Goal: Task Accomplishment & Management: Manage account settings

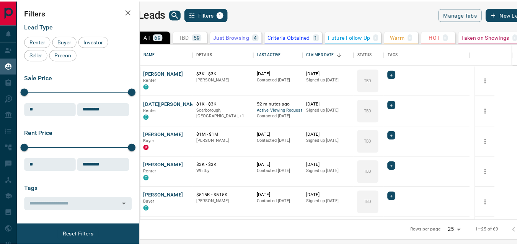
scroll to position [171, 372]
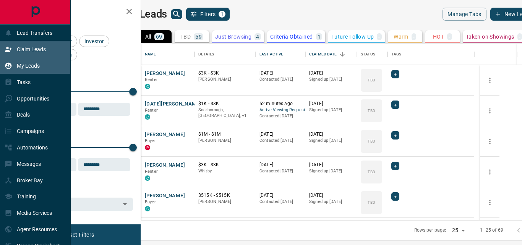
click at [26, 45] on div "Claim Leads" at bounding box center [25, 49] width 41 height 13
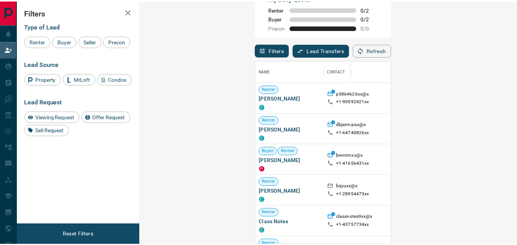
scroll to position [6, 6]
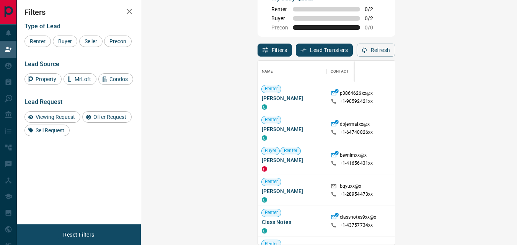
click at [337, 34] on div "My Daily Quota Renter 0 / 2 Buyer 0 / 2 Precon 0 / 0" at bounding box center [326, 12] width 138 height 47
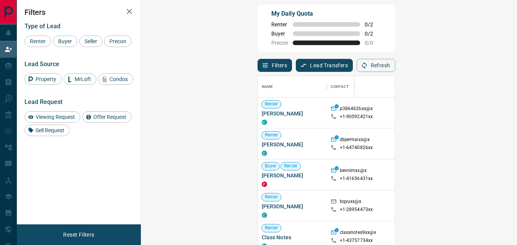
scroll to position [0, 0]
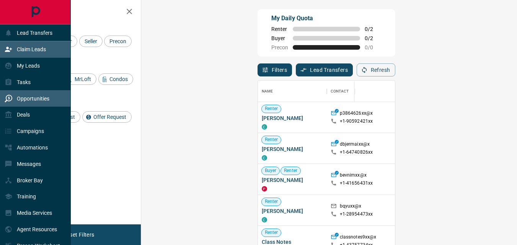
click at [36, 104] on div "Opportunities" at bounding box center [27, 98] width 45 height 13
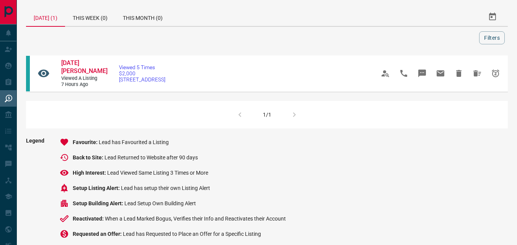
click at [195, 138] on li "Favourite Lead has Favourited a Listing" at bounding box center [181, 142] width 242 height 9
click at [293, 106] on div "1/1" at bounding box center [266, 115] width 481 height 28
click at [285, 138] on li "Favourite Lead has Favourited a Listing" at bounding box center [181, 142] width 242 height 9
click at [144, 139] on span "Lead has Favourited a Listing" at bounding box center [134, 142] width 70 height 6
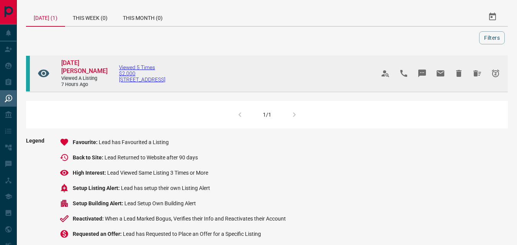
click at [140, 77] on span "[STREET_ADDRESS]" at bounding box center [142, 79] width 46 height 6
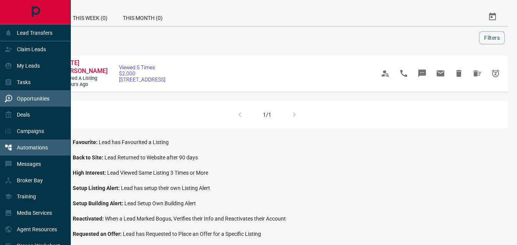
click at [48, 151] on div "Automations" at bounding box center [35, 148] width 71 height 16
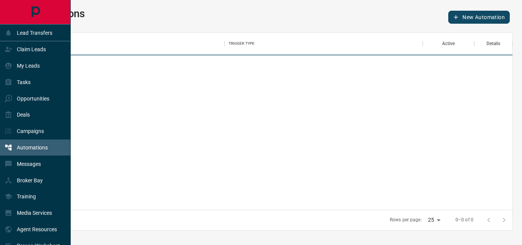
scroll to position [171, 481]
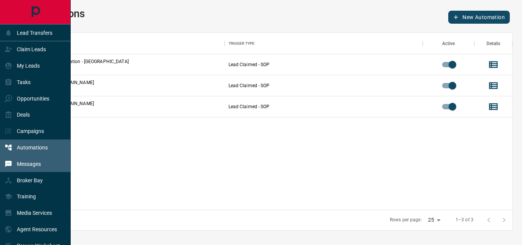
click at [23, 166] on p "Messages" at bounding box center [29, 164] width 24 height 6
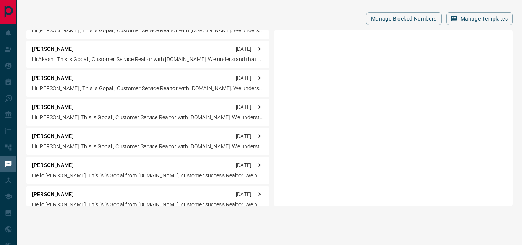
scroll to position [1017, 0]
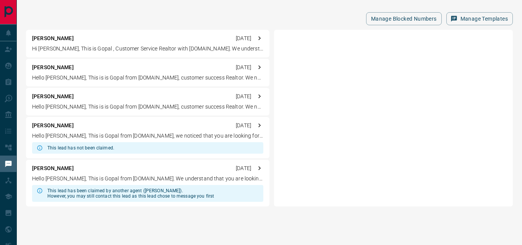
click at [119, 192] on div "This lead has been claimed by another agent ([PERSON_NAME]). However, you may s…" at bounding box center [130, 193] width 167 height 17
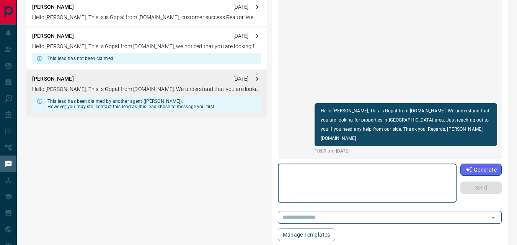
scroll to position [90, 0]
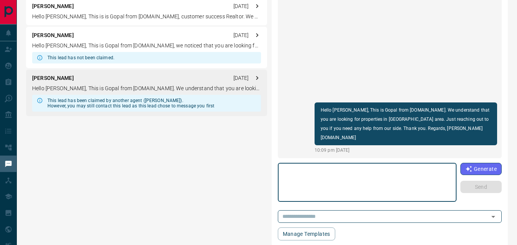
click at [328, 175] on textarea at bounding box center [367, 182] width 168 height 33
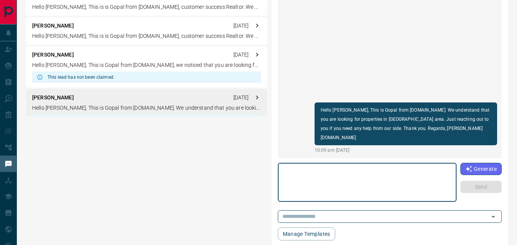
scroll to position [1000, 0]
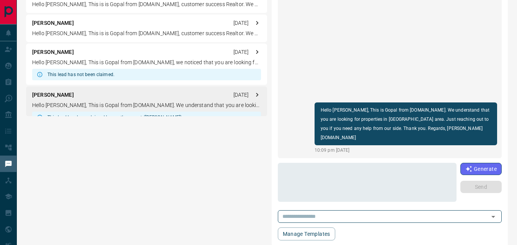
click at [152, 76] on div "This lead has not been claimed." at bounding box center [146, 74] width 229 height 11
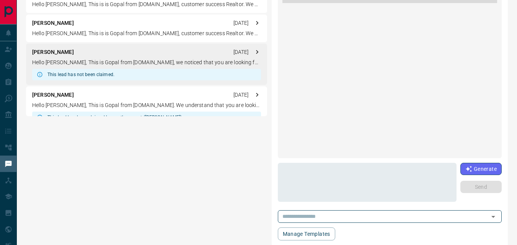
click at [152, 76] on div "This lead has not been claimed." at bounding box center [146, 74] width 229 height 11
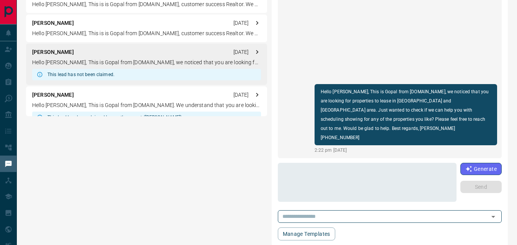
click at [152, 76] on div "This lead has not been claimed." at bounding box center [146, 74] width 229 height 11
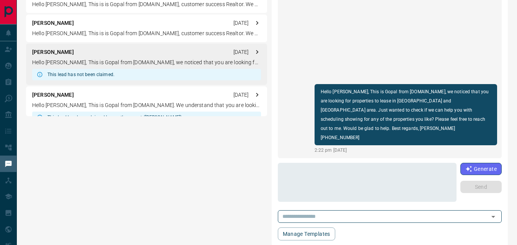
click at [152, 76] on div "This lead has not been claimed." at bounding box center [146, 74] width 229 height 11
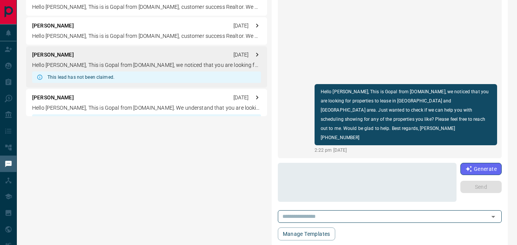
scroll to position [1017, 0]
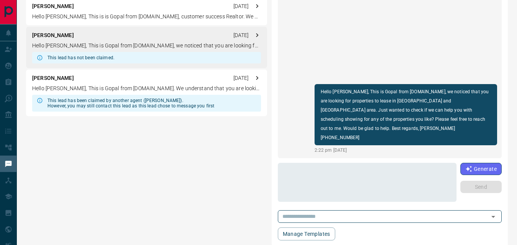
click at [50, 77] on p "[PERSON_NAME]" at bounding box center [53, 78] width 42 height 8
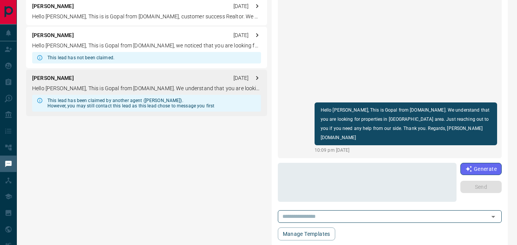
click at [50, 77] on p "[PERSON_NAME]" at bounding box center [53, 78] width 42 height 8
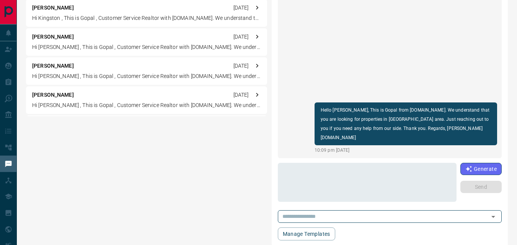
scroll to position [106, 0]
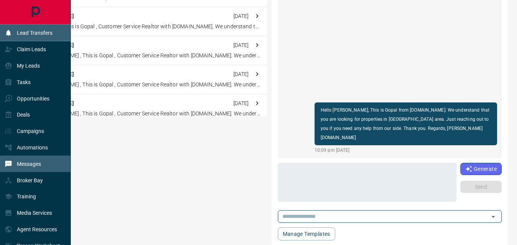
click at [9, 32] on icon at bounding box center [8, 33] width 5 height 6
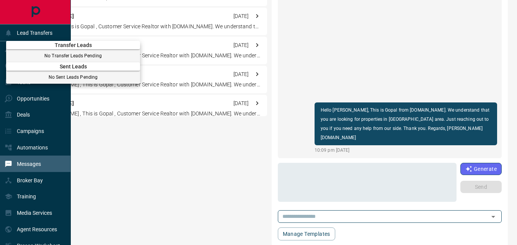
click at [0, 53] on div at bounding box center [258, 122] width 517 height 245
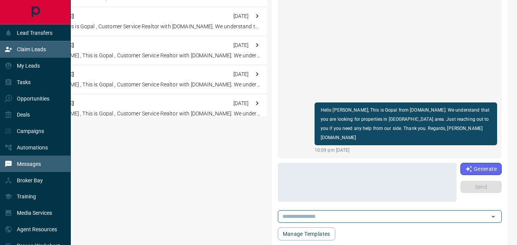
click at [6, 49] on icon at bounding box center [9, 50] width 8 height 8
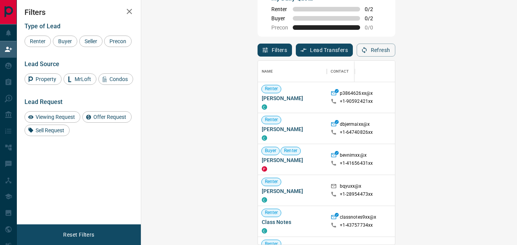
scroll to position [178, 353]
